Goal: Transaction & Acquisition: Purchase product/service

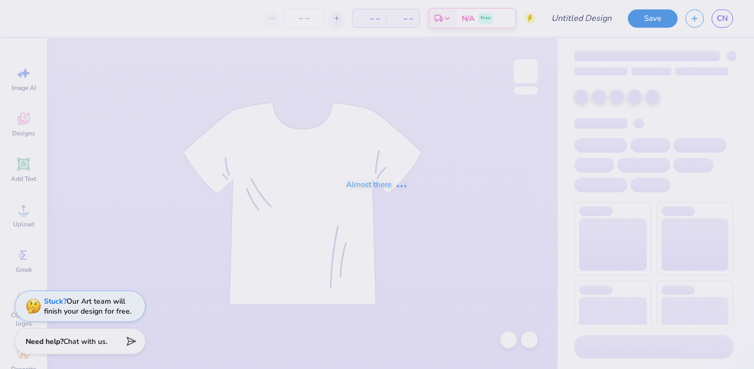
type input "Hats #1"
type input "24"
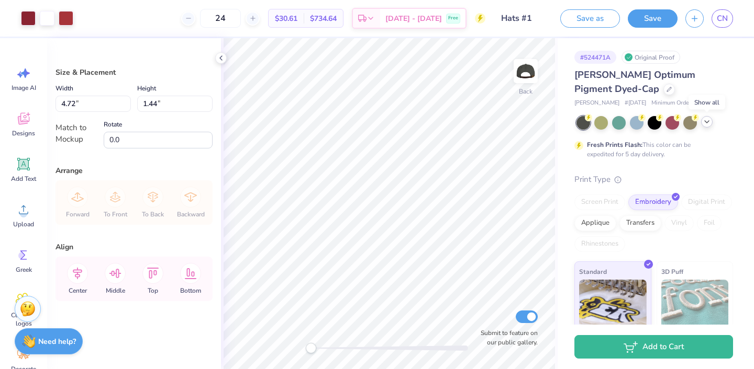
click at [704, 121] on icon at bounding box center [706, 122] width 8 height 8
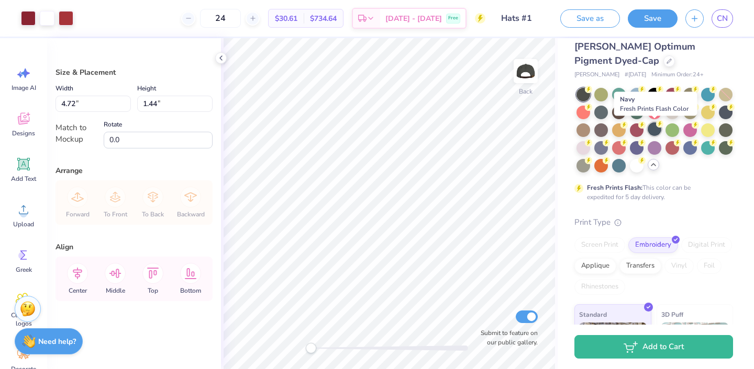
scroll to position [28, 0]
click at [638, 168] on div at bounding box center [637, 166] width 14 height 14
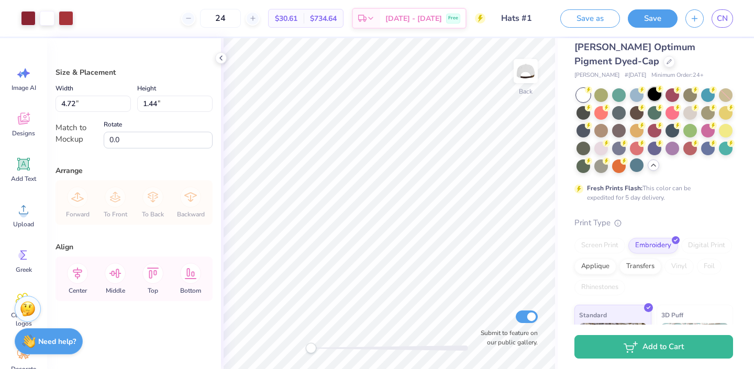
click at [655, 96] on div at bounding box center [654, 94] width 14 height 14
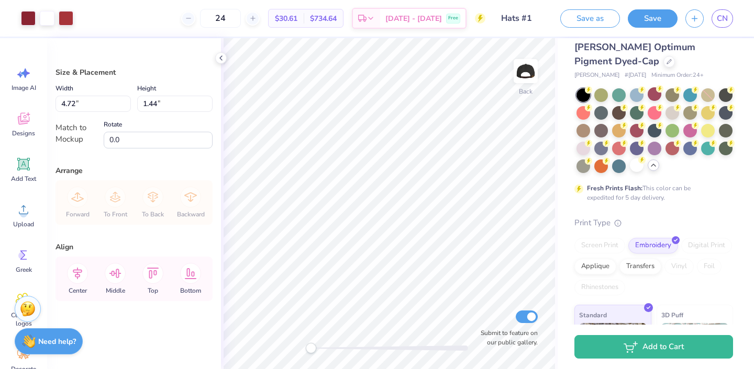
click at [680, 184] on div "Fresh Prints Flash: This color can be expedited for 5 day delivery." at bounding box center [651, 193] width 129 height 19
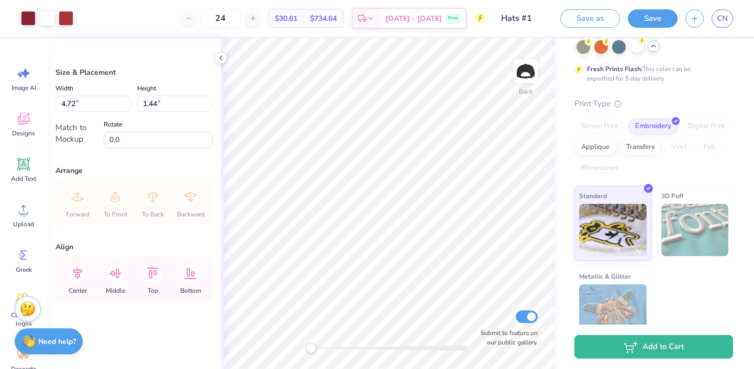
scroll to position [146, 0]
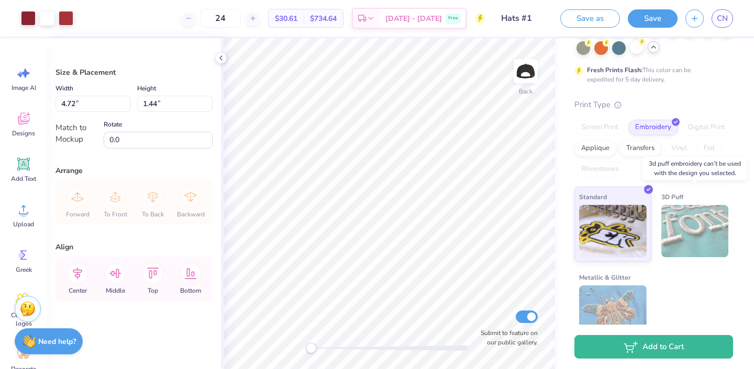
click at [675, 243] on img at bounding box center [695, 231] width 68 height 52
click at [687, 232] on img at bounding box center [695, 231] width 68 height 52
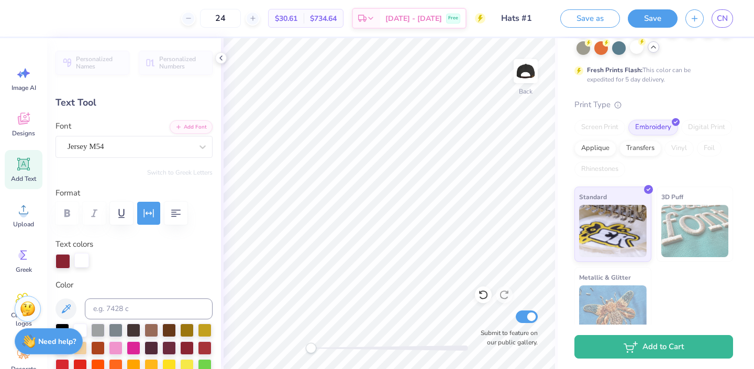
click at [81, 262] on div at bounding box center [81, 260] width 15 height 15
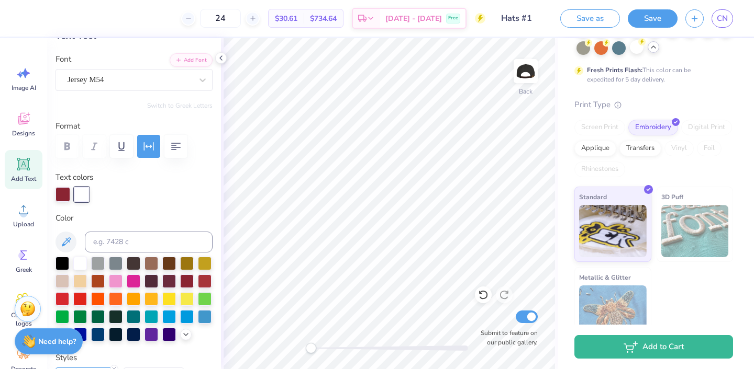
scroll to position [70, 0]
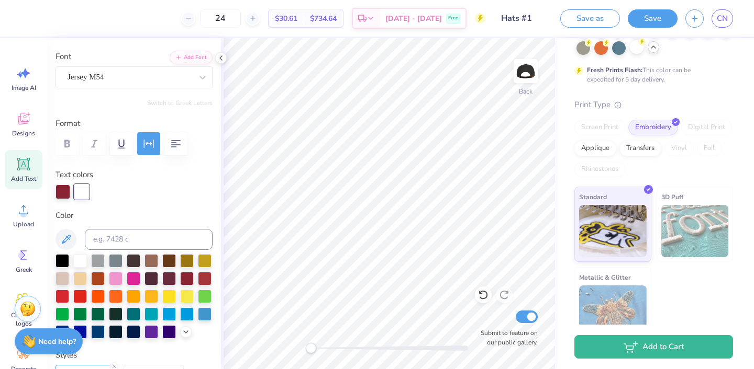
type input "4.72"
type input "1.07"
click at [87, 189] on div at bounding box center [81, 191] width 15 height 15
click at [85, 192] on div at bounding box center [81, 192] width 15 height 15
click at [75, 193] on div at bounding box center [81, 191] width 15 height 15
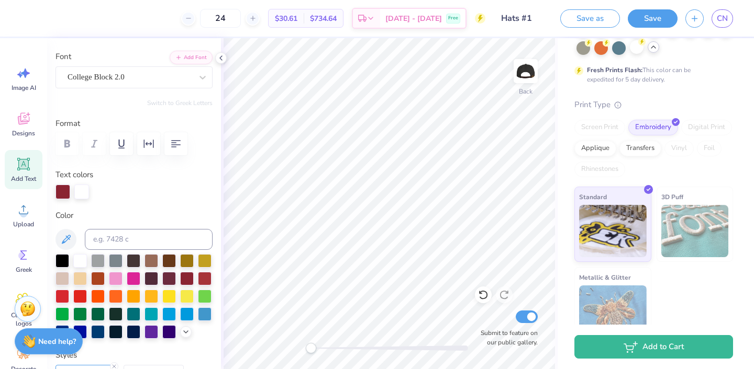
scroll to position [0, 0]
type input "0.91"
type input "0.30"
type input "4.72"
type input "1.07"
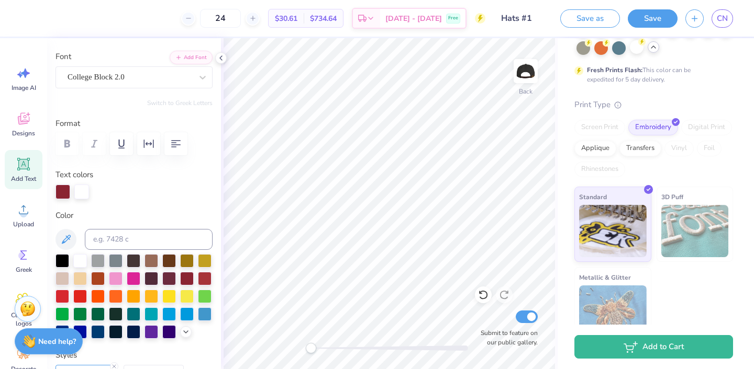
click at [82, 196] on div at bounding box center [81, 192] width 15 height 15
click at [80, 196] on div at bounding box center [81, 192] width 15 height 15
click at [209, 193] on div at bounding box center [133, 192] width 157 height 15
click at [79, 261] on div at bounding box center [80, 260] width 14 height 14
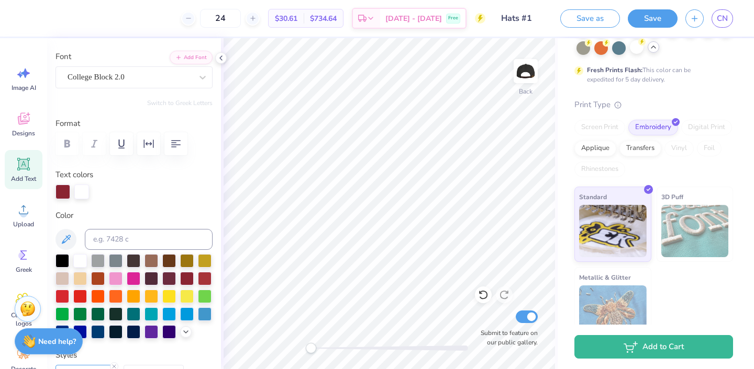
click at [143, 196] on div at bounding box center [133, 192] width 157 height 15
click at [79, 261] on div at bounding box center [80, 260] width 14 height 14
click at [162, 193] on div at bounding box center [133, 192] width 157 height 15
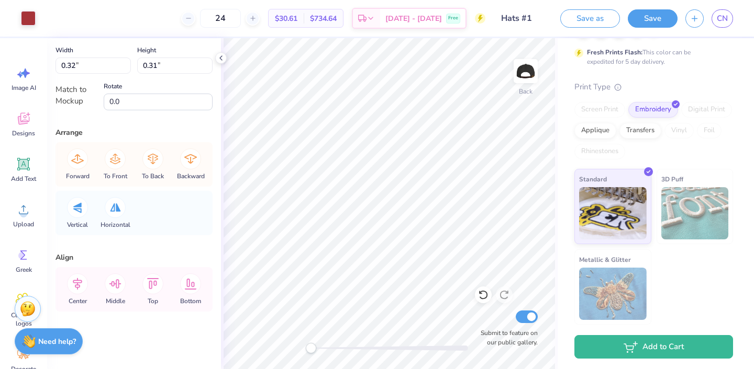
scroll to position [89, 0]
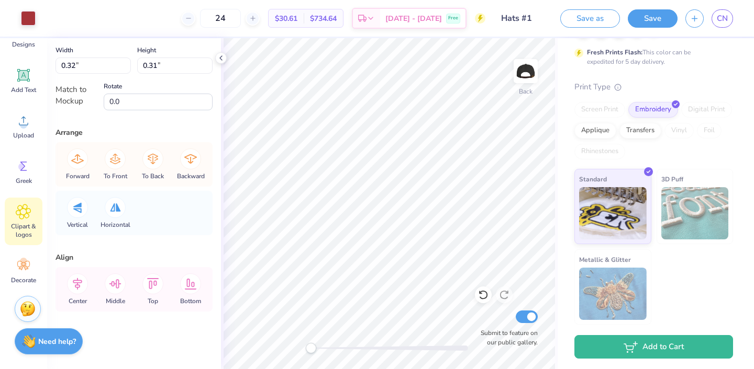
click at [26, 219] on icon at bounding box center [23, 212] width 15 height 16
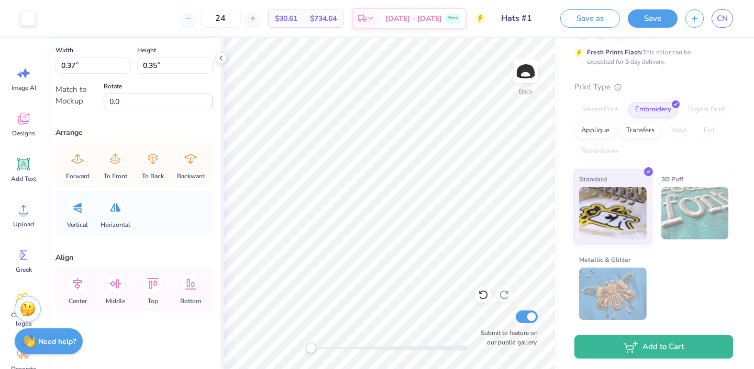
scroll to position [0, 0]
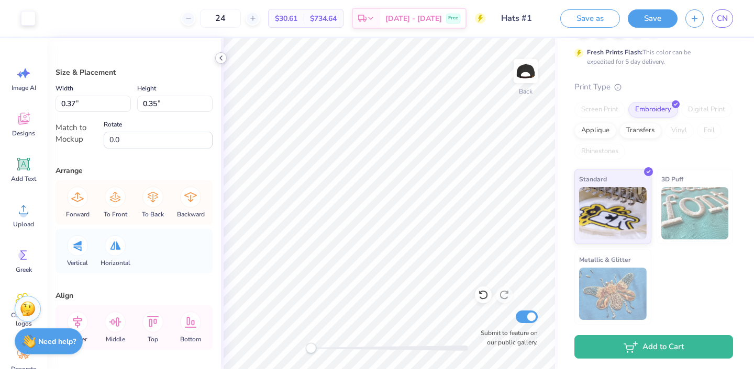
click at [220, 57] on polyline at bounding box center [221, 58] width 2 height 4
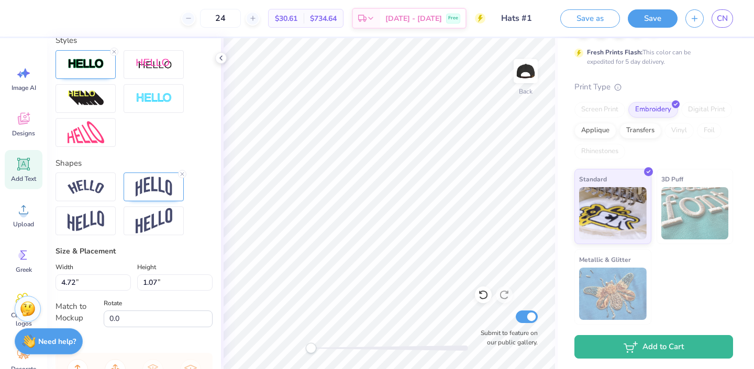
scroll to position [399, 0]
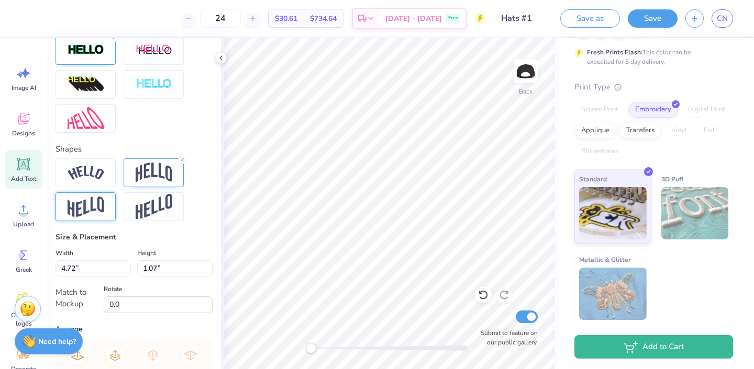
click at [97, 210] on img at bounding box center [86, 207] width 37 height 20
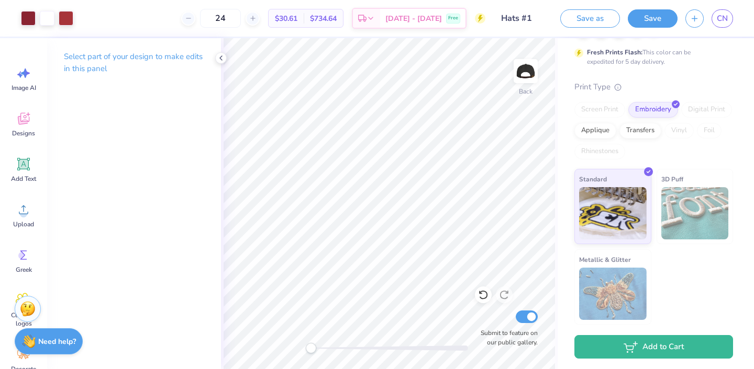
click at [297, 18] on span "$30.61" at bounding box center [286, 18] width 23 height 11
drag, startPoint x: 312, startPoint y: 18, endPoint x: 284, endPoint y: 18, distance: 28.3
click at [284, 18] on div "$30.61 Per Item" at bounding box center [285, 18] width 35 height 18
click at [287, 33] on div "24 $30.61 Per Item $734.64 Total Est. Delivery [DATE] - [DATE] Free" at bounding box center [283, 18] width 404 height 37
click at [684, 210] on img at bounding box center [695, 213] width 68 height 52
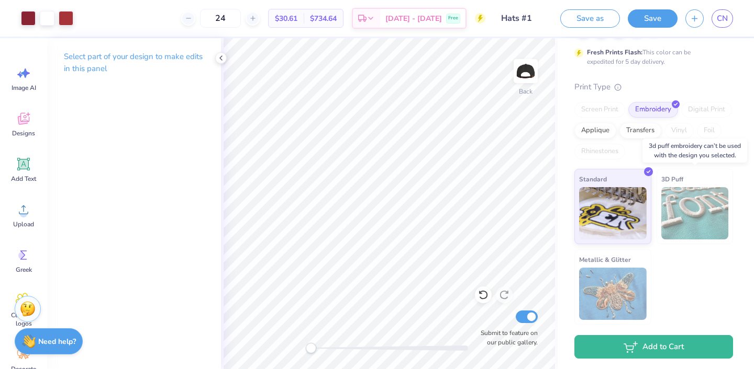
click at [685, 217] on img at bounding box center [695, 213] width 68 height 52
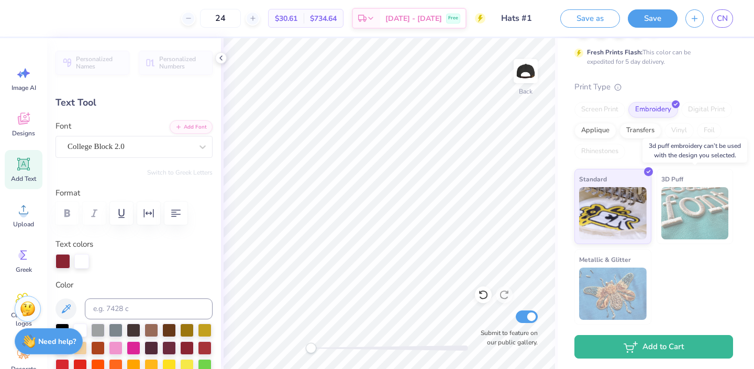
click at [674, 200] on img at bounding box center [695, 213] width 68 height 52
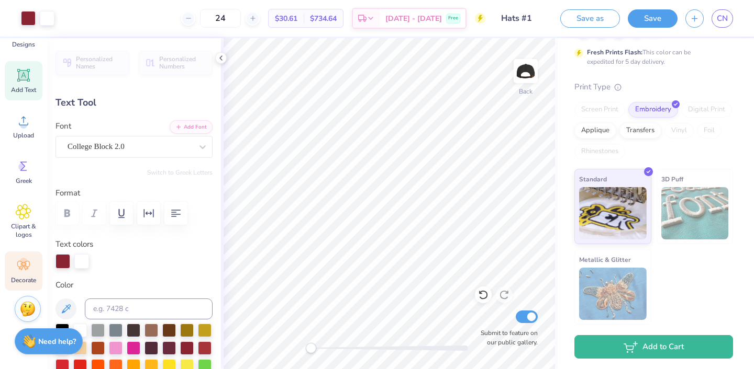
click at [20, 273] on icon at bounding box center [24, 266] width 16 height 16
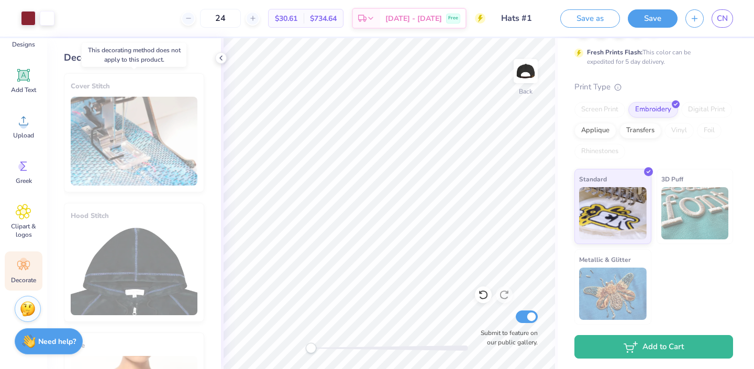
click at [119, 140] on div "Cover Stitch" at bounding box center [134, 132] width 140 height 119
click at [119, 254] on div "Hood Stitch" at bounding box center [134, 262] width 140 height 119
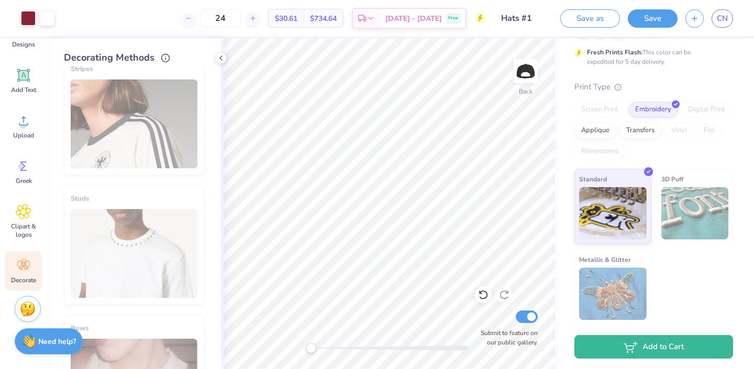
scroll to position [470, 0]
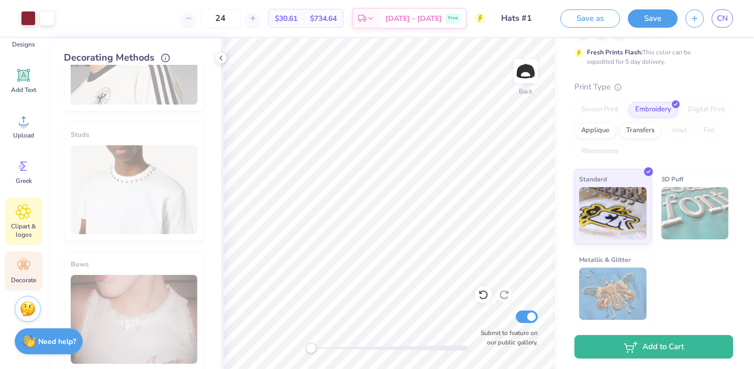
click at [25, 216] on icon at bounding box center [23, 212] width 15 height 15
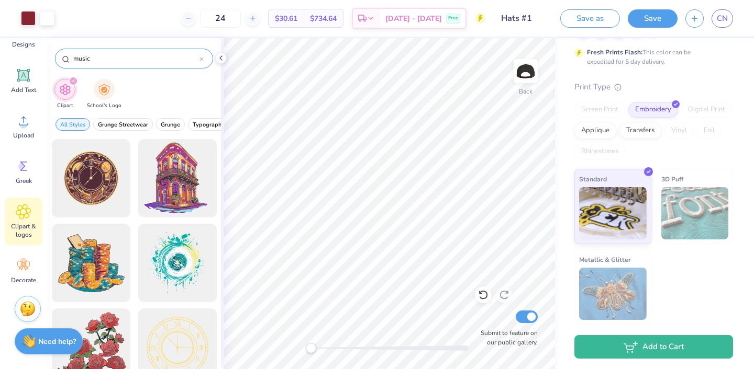
type input "music"
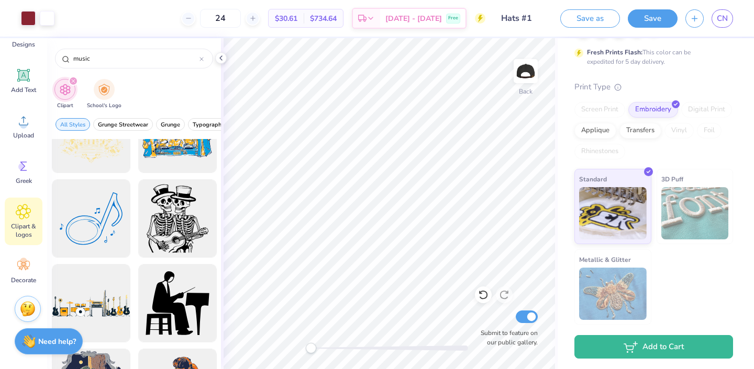
scroll to position [0, 0]
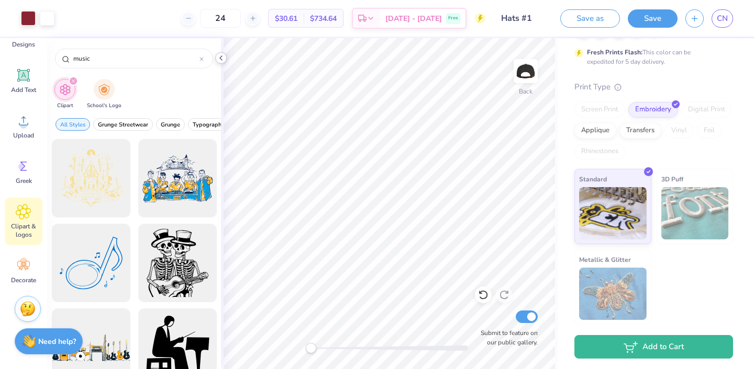
click at [225, 57] on div at bounding box center [221, 58] width 12 height 12
